Goal: Task Accomplishment & Management: Use online tool/utility

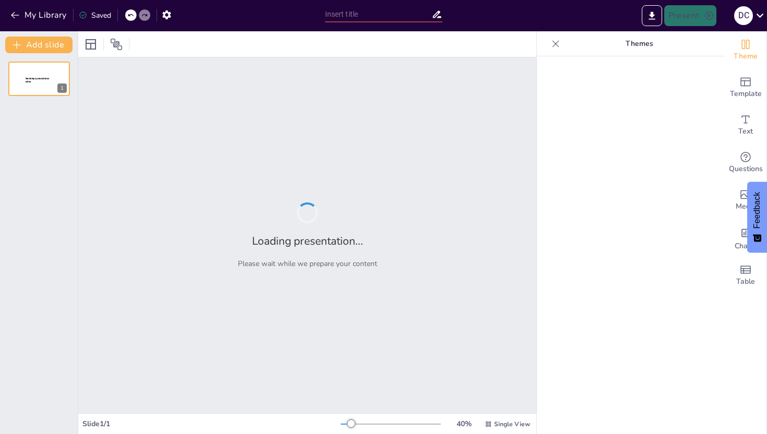
type input "Imported Week 2 - External Environment.pptx"
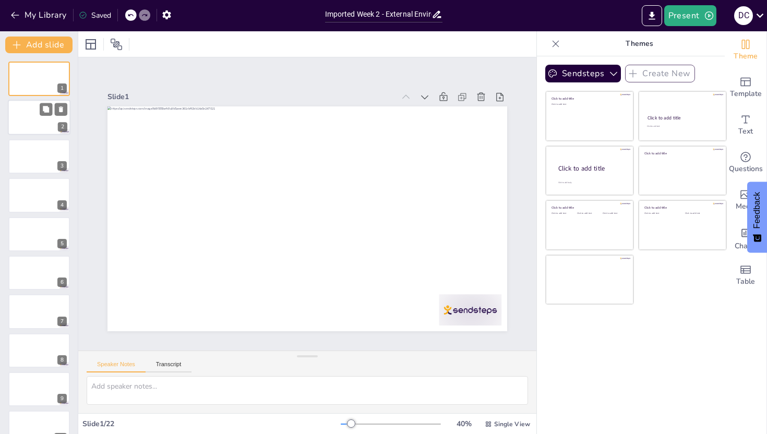
click at [34, 123] on div at bounding box center [39, 117] width 63 height 35
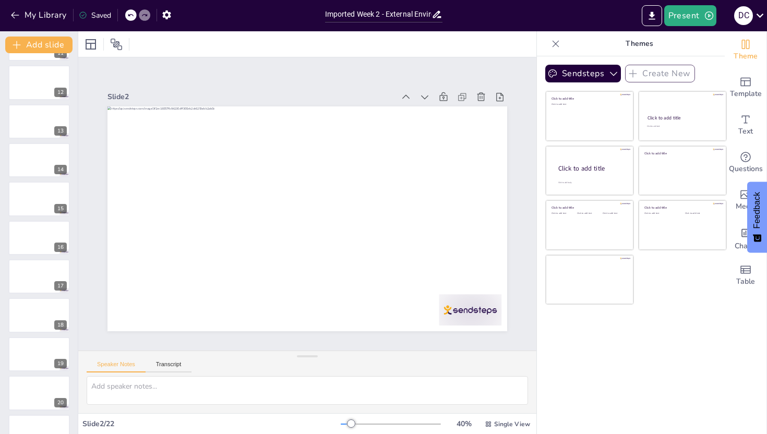
scroll to position [485, 0]
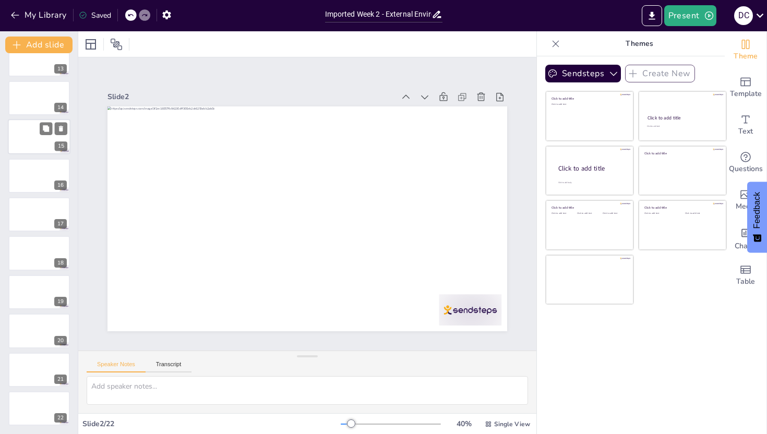
click at [24, 145] on div at bounding box center [39, 136] width 63 height 35
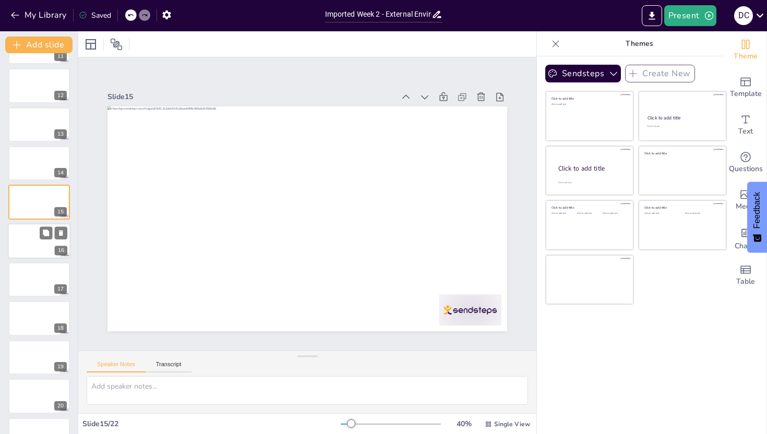
click at [30, 235] on div at bounding box center [39, 240] width 63 height 35
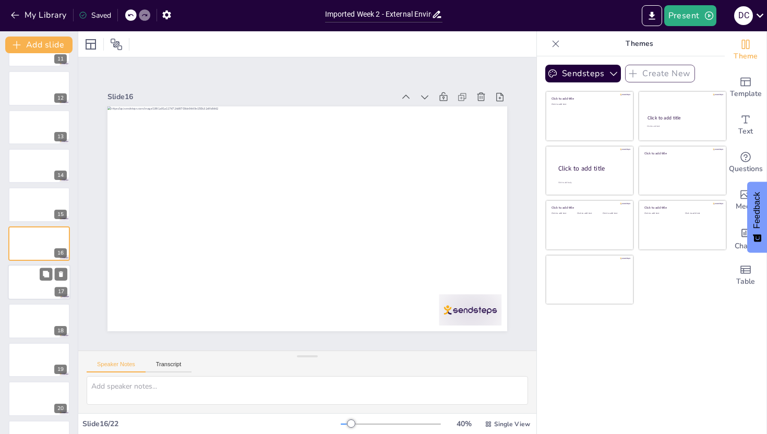
click at [37, 275] on div at bounding box center [39, 281] width 63 height 35
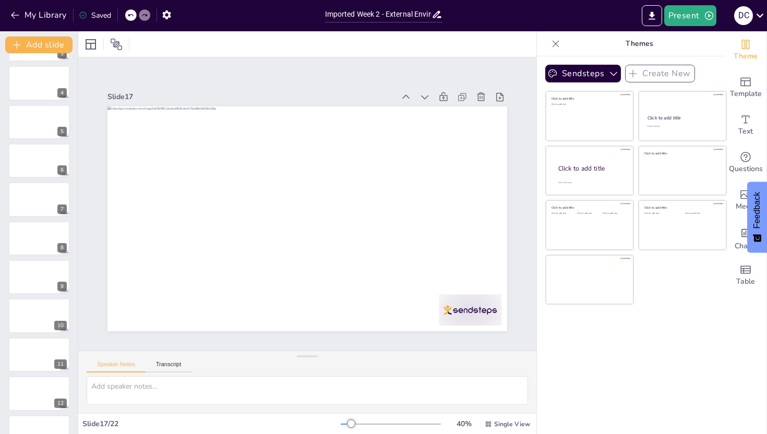
scroll to position [0, 0]
click at [37, 73] on div at bounding box center [39, 78] width 63 height 35
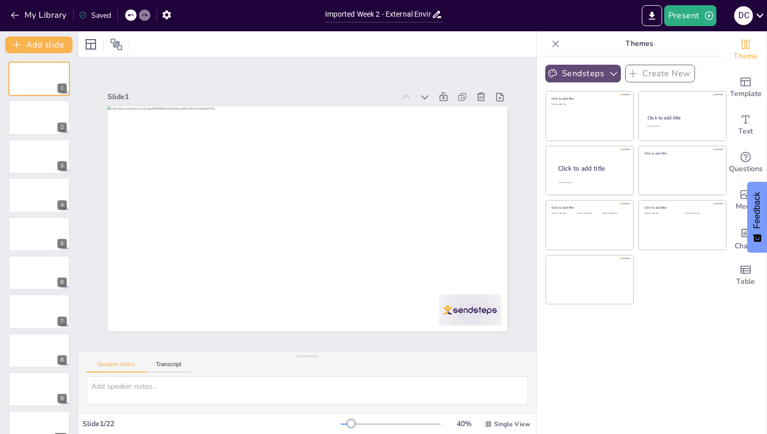
click at [605, 69] on button "Sendsteps" at bounding box center [583, 74] width 76 height 18
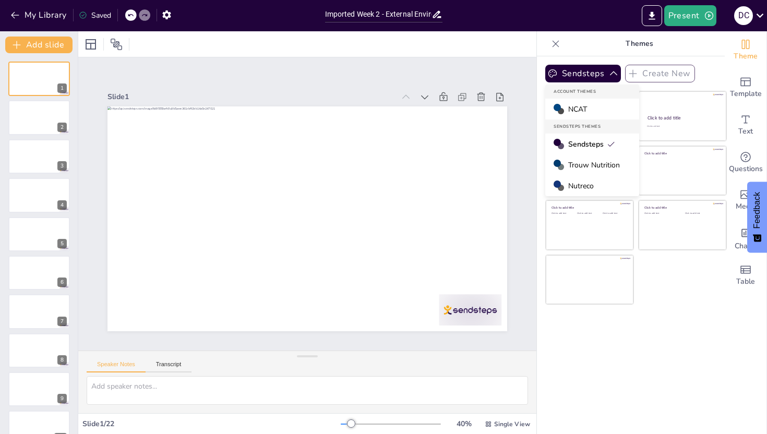
click at [588, 104] on div "NCAT" at bounding box center [592, 109] width 94 height 21
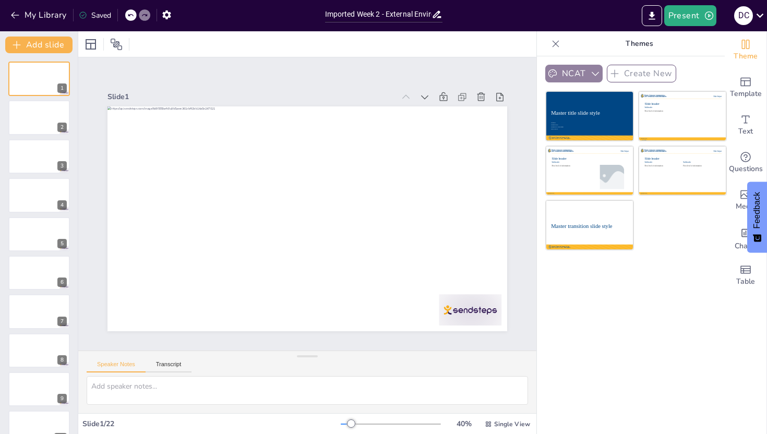
click at [581, 76] on button "NCAT" at bounding box center [573, 74] width 57 height 18
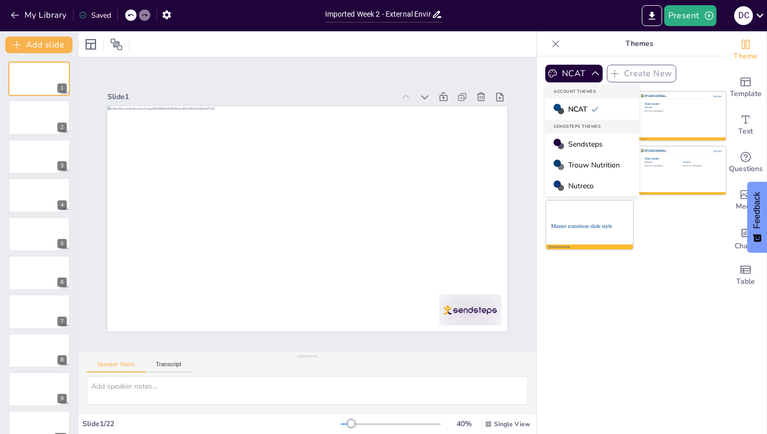
click at [585, 141] on span "Sendsteps" at bounding box center [585, 144] width 34 height 10
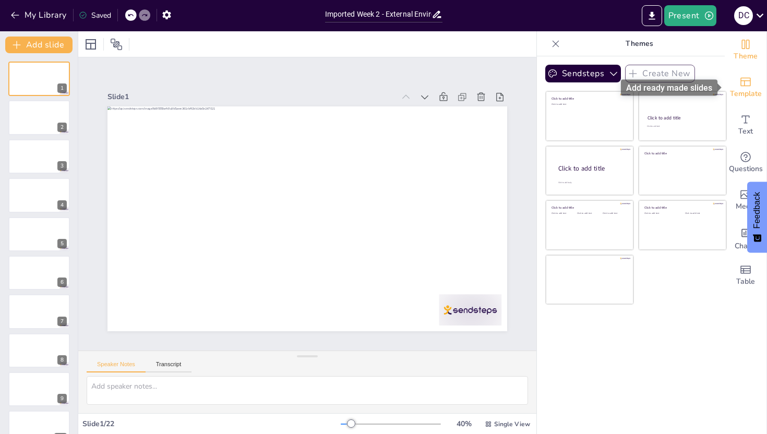
click at [744, 84] on icon "Add ready made slides" at bounding box center [745, 82] width 10 height 9
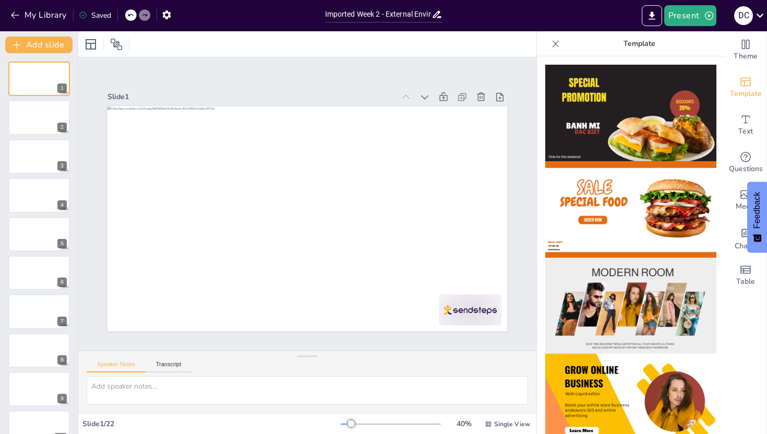
click at [552, 43] on icon at bounding box center [555, 44] width 10 height 10
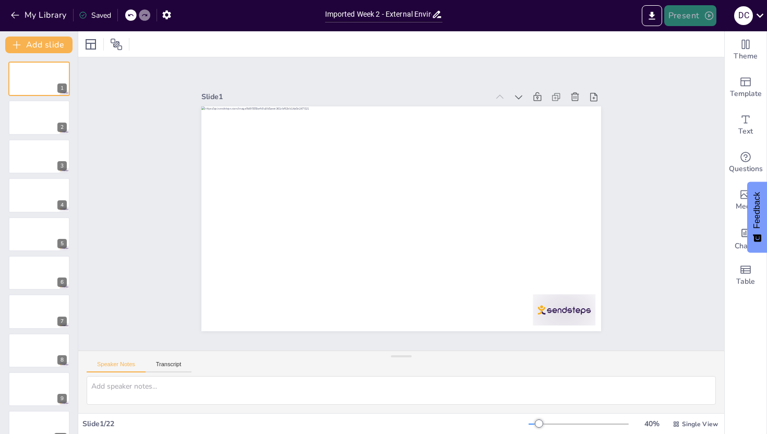
click at [687, 22] on button "Present" at bounding box center [690, 15] width 52 height 21
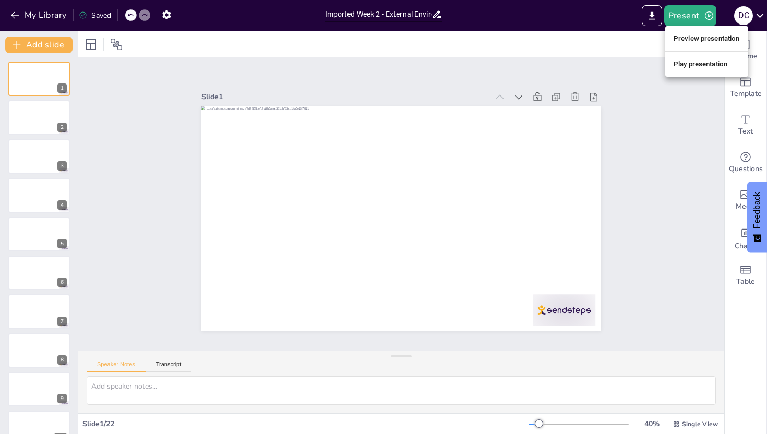
click at [683, 39] on li "Preview presentation" at bounding box center [706, 38] width 83 height 17
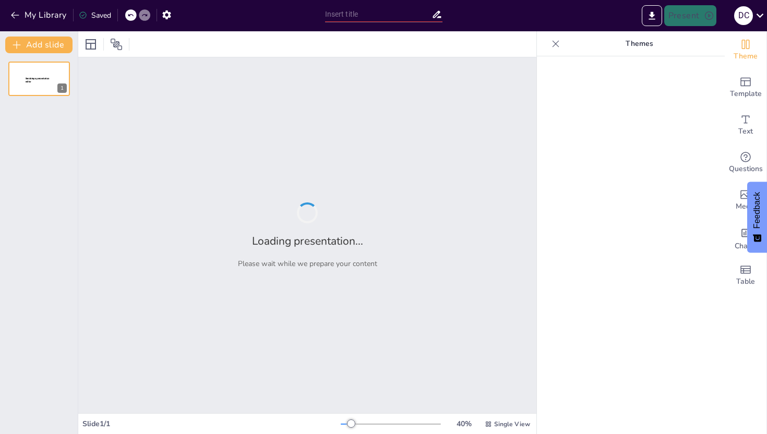
type input "Imported Week 2 - External Environment.pptx"
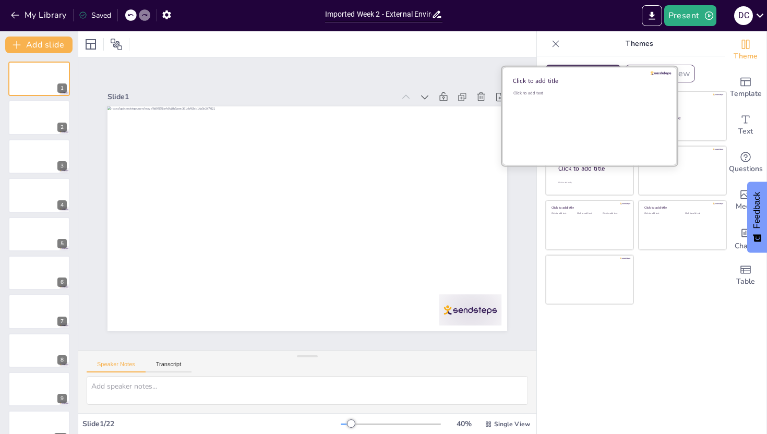
click at [574, 113] on div "Click to add text" at bounding box center [587, 122] width 149 height 65
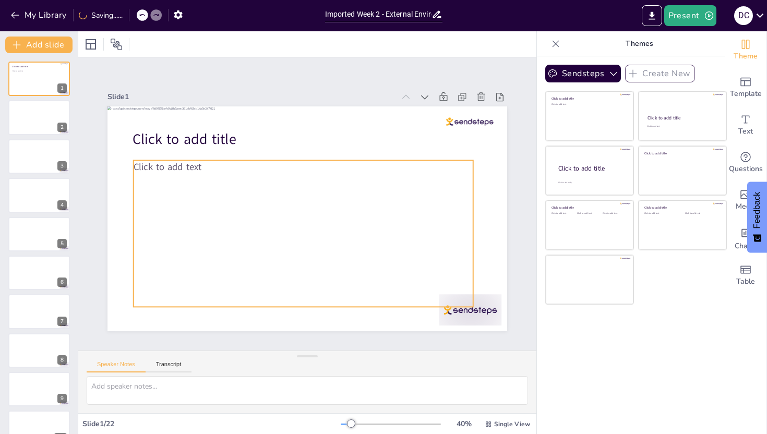
click at [204, 186] on div "Click to add text" at bounding box center [299, 175] width 370 height 273
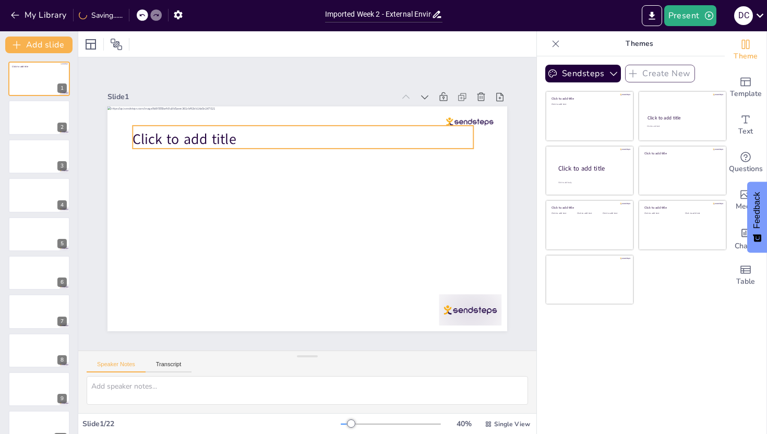
click at [394, 144] on span "Click to add title" at bounding box center [432, 142] width 77 height 95
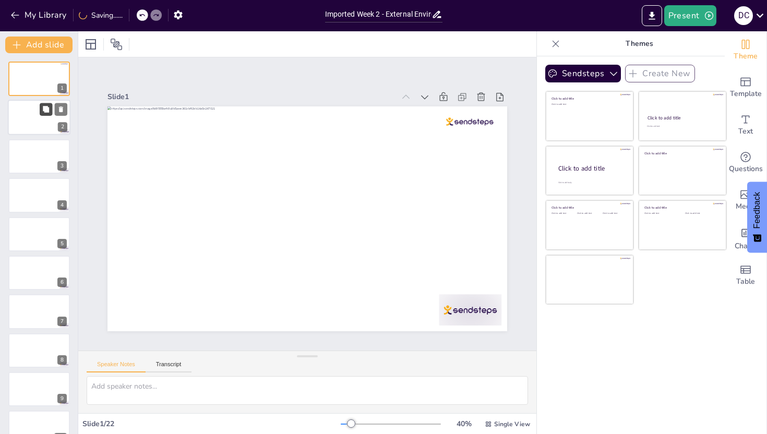
click at [48, 111] on icon at bounding box center [46, 109] width 6 height 6
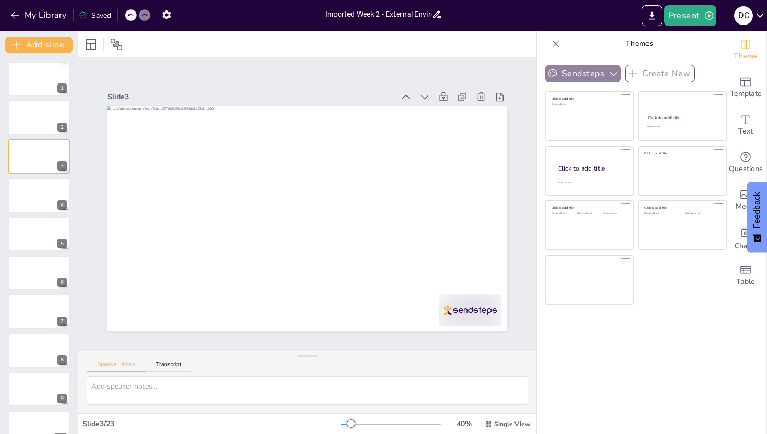
click at [578, 78] on button "Sendsteps" at bounding box center [583, 74] width 76 height 18
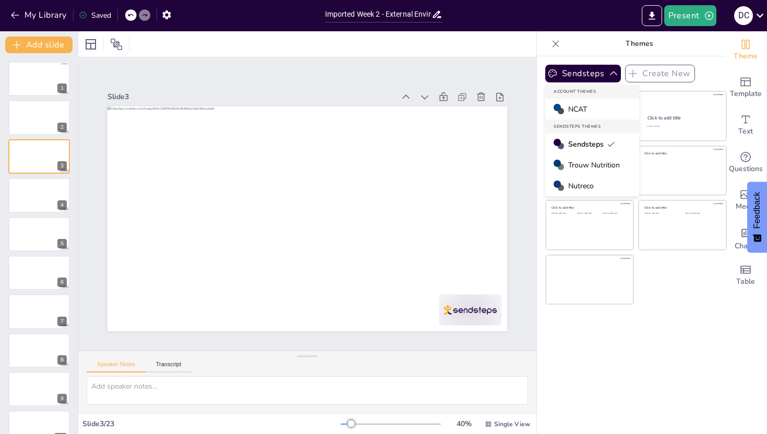
click at [587, 183] on span "Nutreco" at bounding box center [581, 186] width 26 height 10
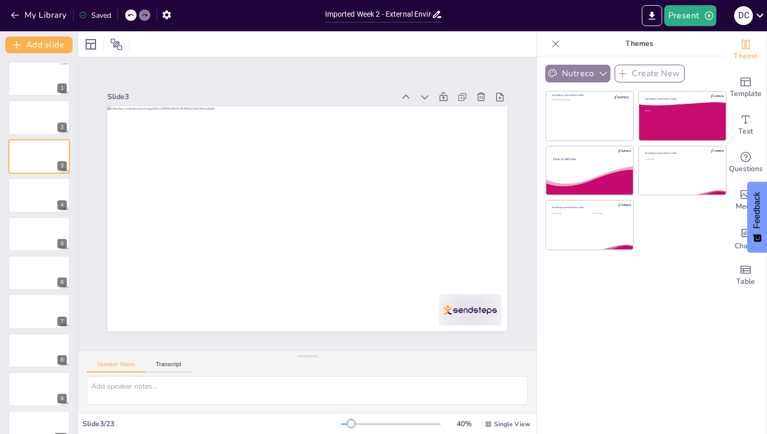
click at [595, 68] on button "Nutreco" at bounding box center [577, 74] width 65 height 18
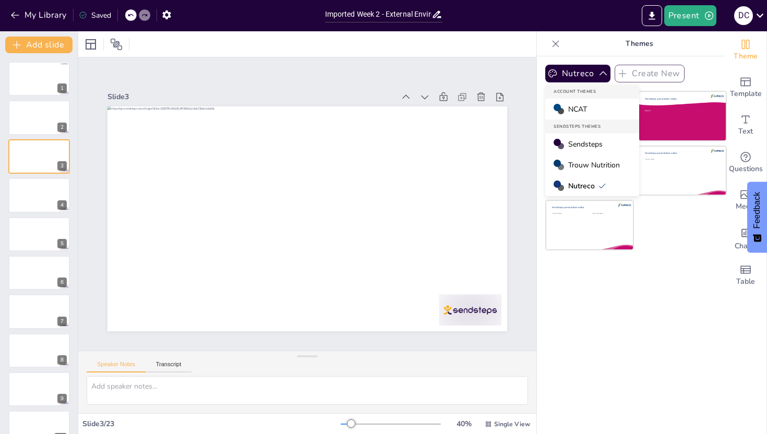
click at [593, 107] on div "NCAT" at bounding box center [592, 109] width 94 height 21
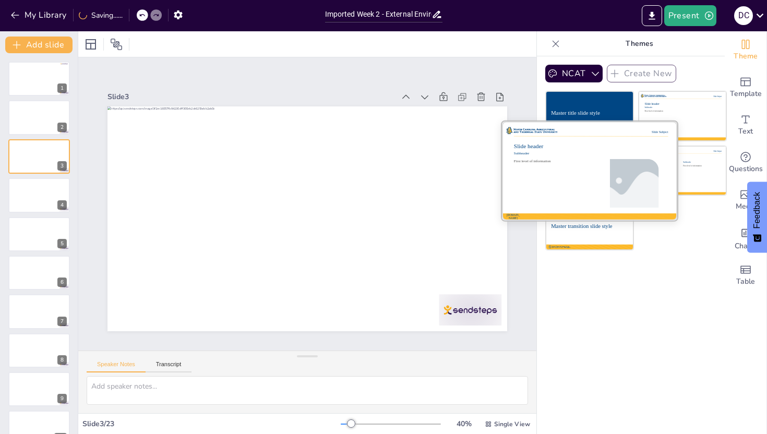
click at [585, 166] on div at bounding box center [589, 170] width 175 height 99
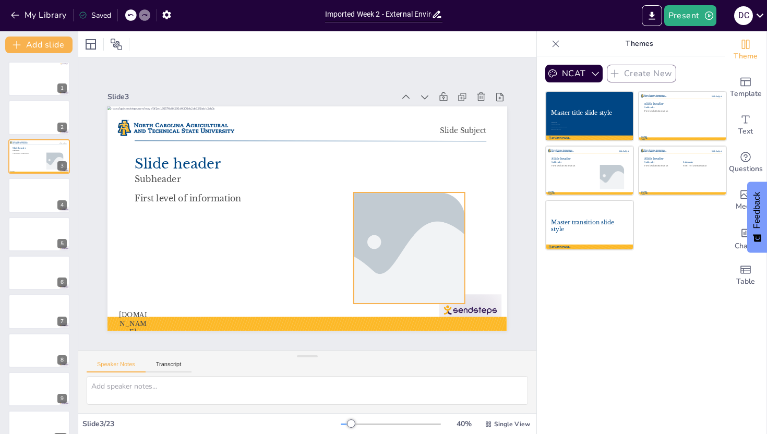
click at [308, 237] on div at bounding box center [218, 270] width 180 height 200
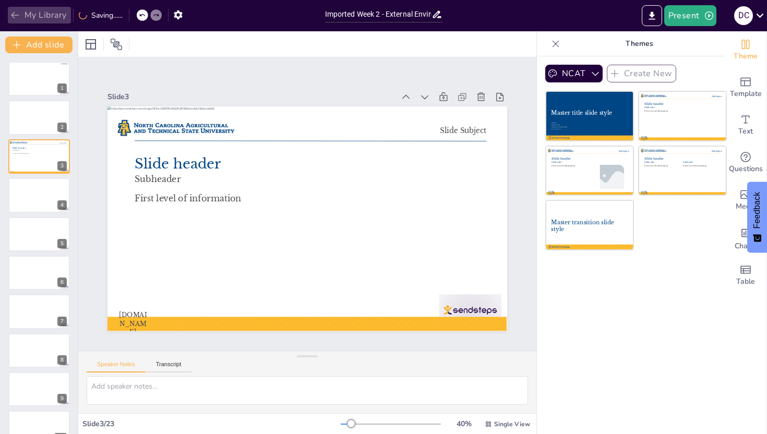
click at [16, 14] on icon "button" at bounding box center [15, 15] width 10 height 10
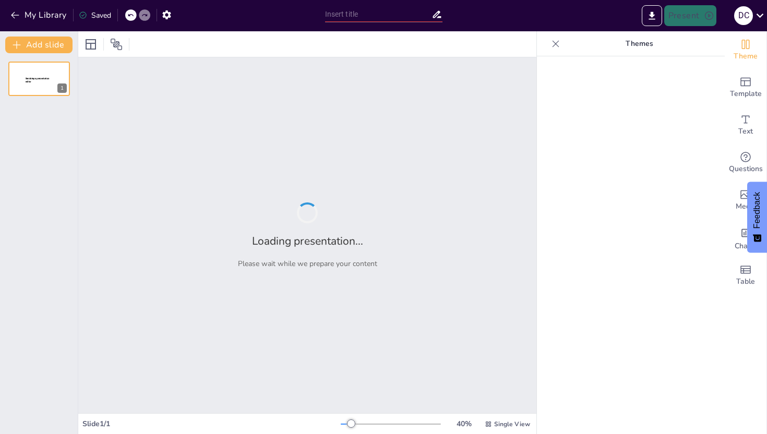
type input "Imported Week 2 - External Environment.pptx"
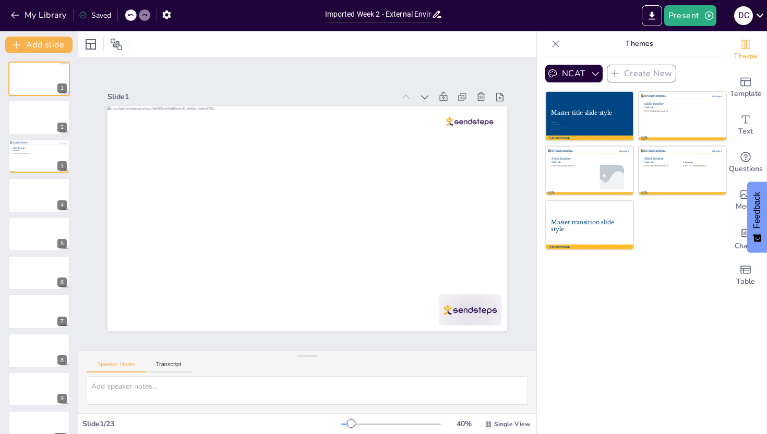
click at [756, 17] on icon at bounding box center [760, 15] width 14 height 14
click at [13, 14] on icon "button" at bounding box center [15, 15] width 10 height 10
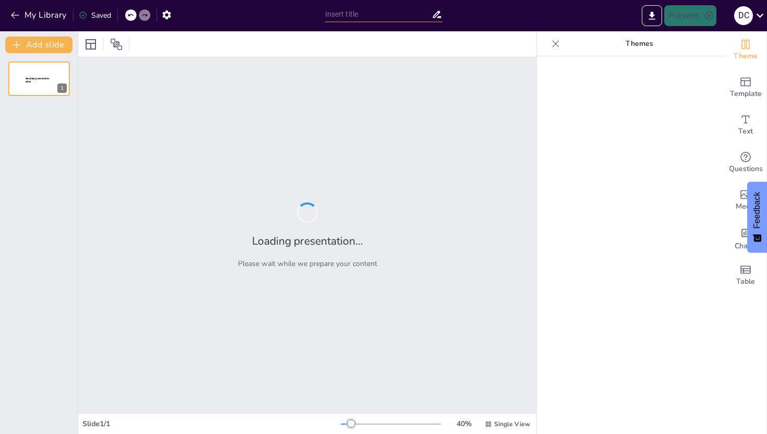
type input "Analyzing the General External Environment: Key Segments and Their Implications…"
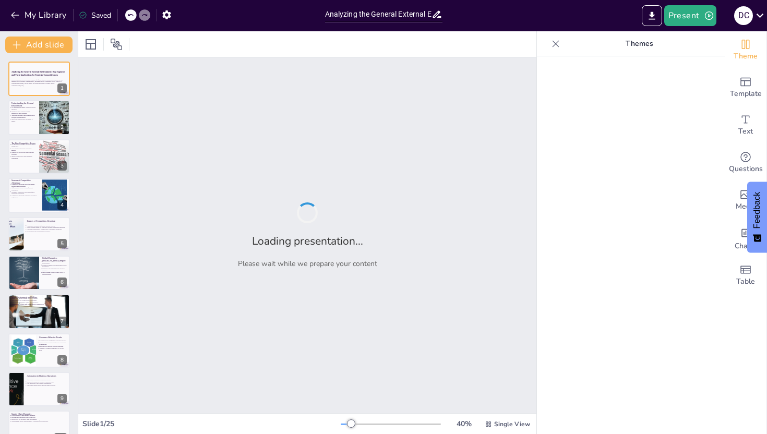
checkbox input "true"
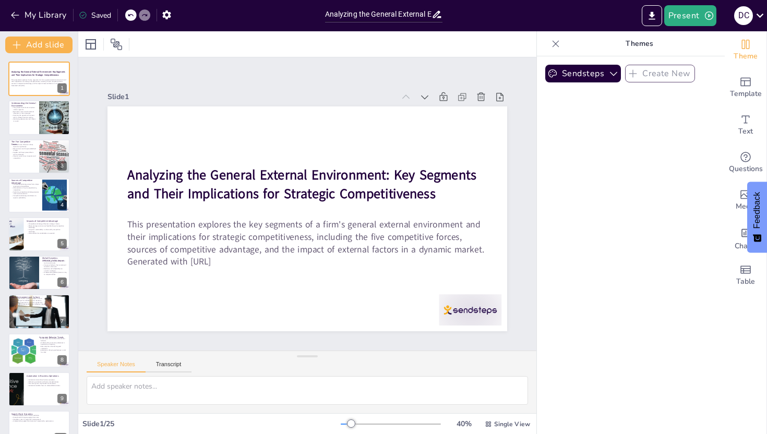
checkbox input "true"
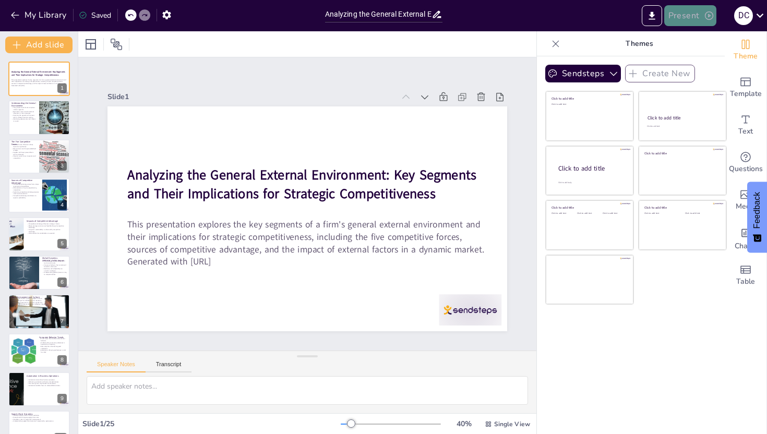
click at [698, 13] on button "Present" at bounding box center [690, 15] width 52 height 21
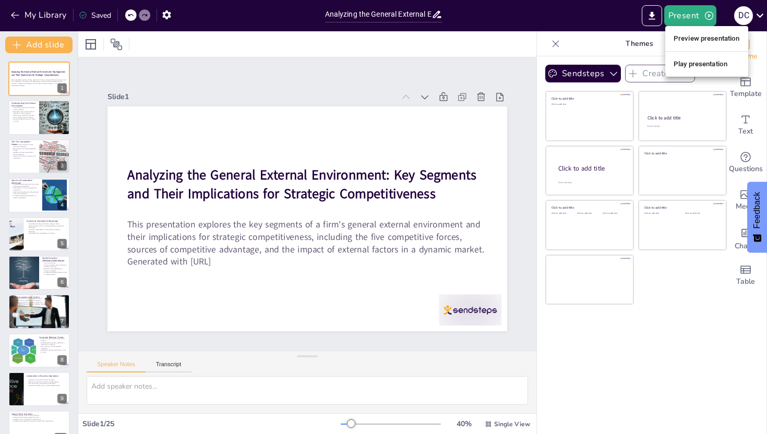
click at [697, 57] on li "Play presentation" at bounding box center [706, 64] width 83 height 17
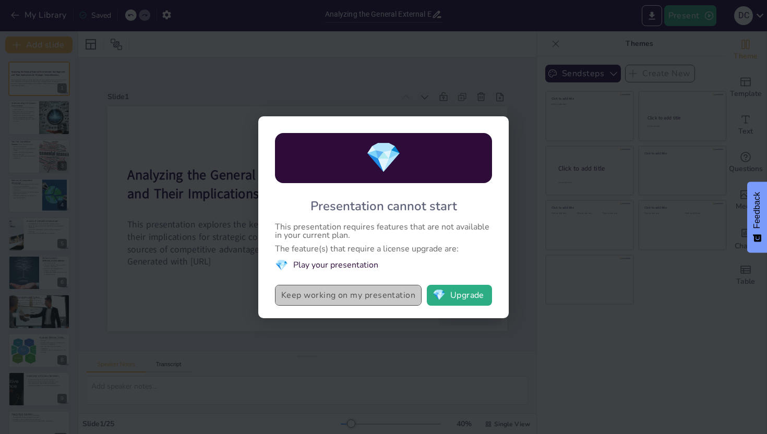
click at [346, 295] on button "Keep working on my presentation" at bounding box center [348, 295] width 147 height 21
checkbox input "true"
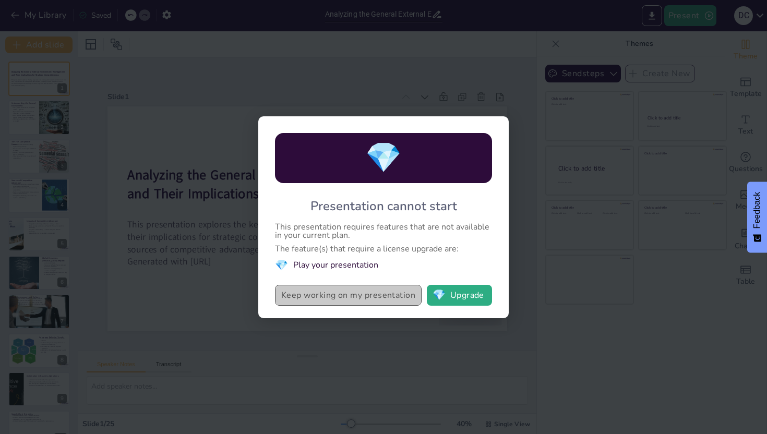
checkbox input "true"
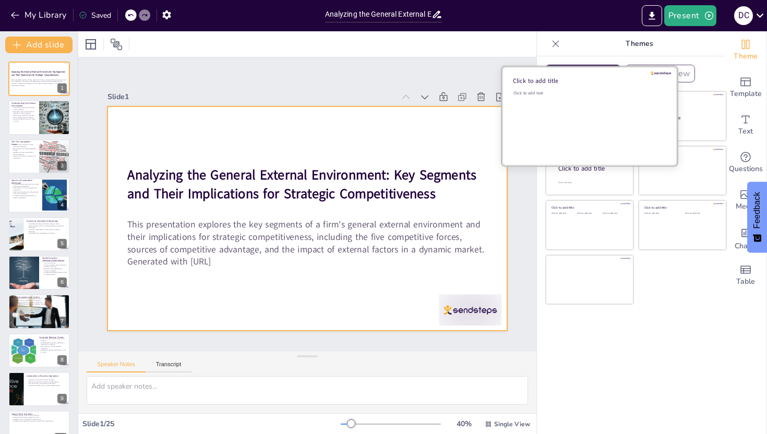
checkbox input "true"
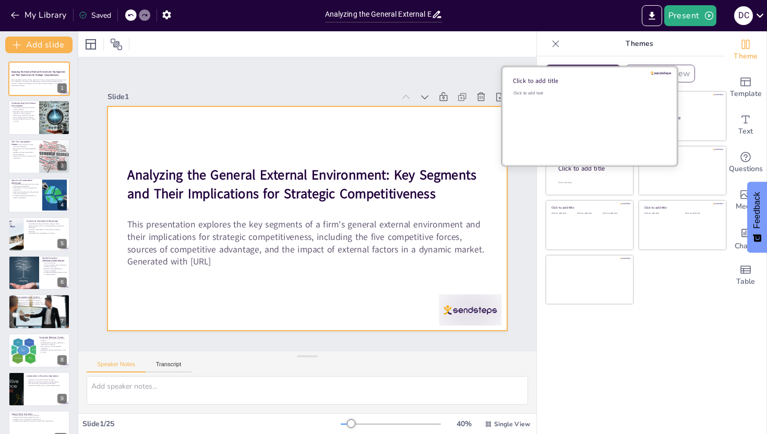
checkbox input "true"
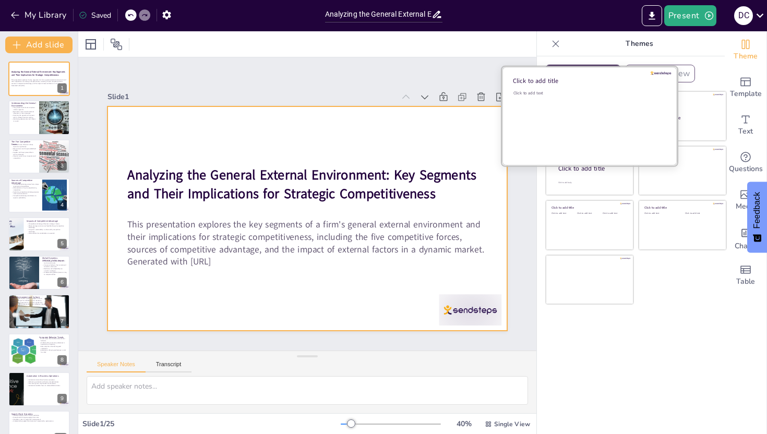
checkbox input "true"
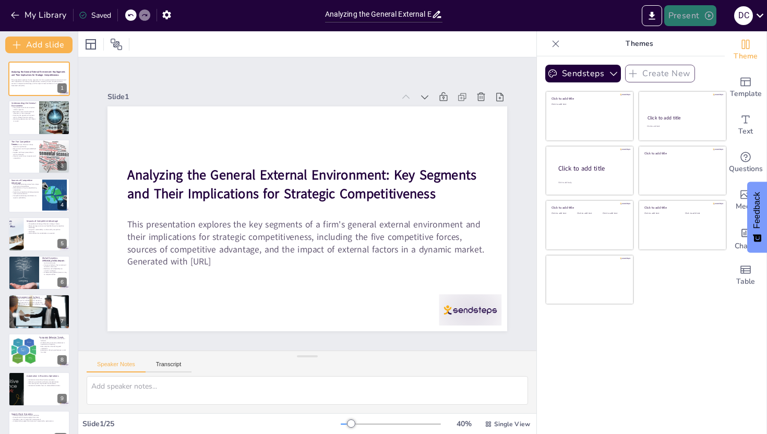
click at [673, 13] on button "Present" at bounding box center [690, 15] width 52 height 21
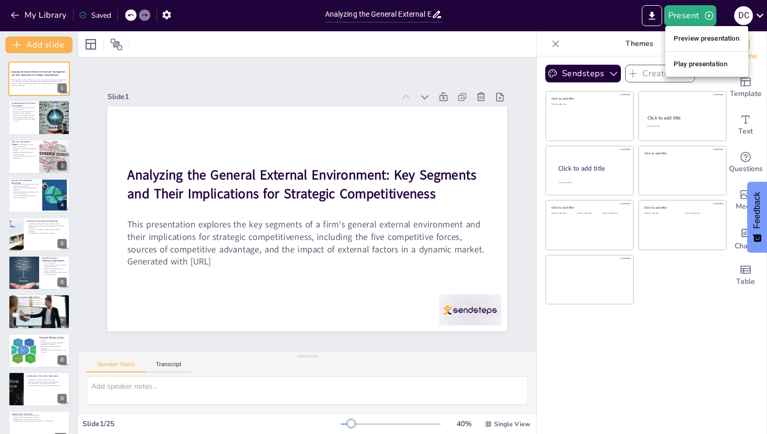
click at [680, 33] on li "Preview presentation" at bounding box center [706, 38] width 83 height 17
